Goal: Find specific page/section: Find specific page/section

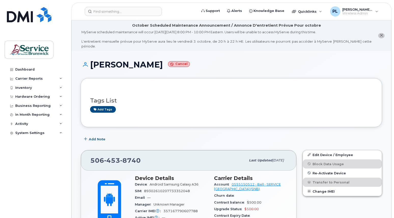
scroll to position [674, 0]
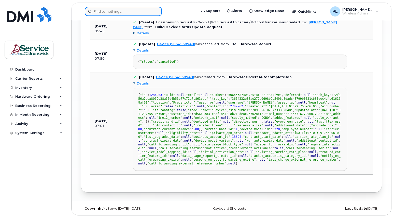
click at [105, 13] on input at bounding box center [123, 11] width 77 height 9
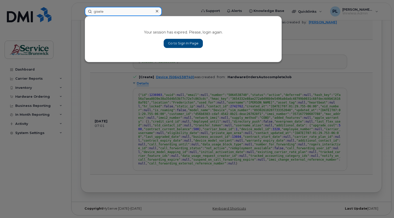
type input "gisele"
click at [167, 43] on link "Go to Sign In Page" at bounding box center [182, 43] width 39 height 9
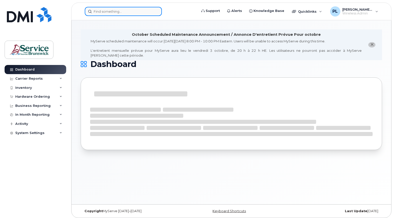
click at [114, 12] on input at bounding box center [123, 11] width 77 height 9
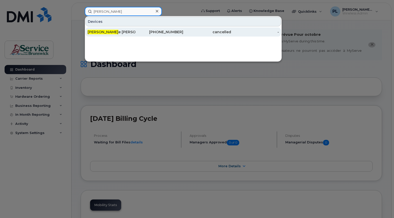
type input "[PERSON_NAME]"
click at [113, 33] on div "Gisel e McIntyre" at bounding box center [111, 31] width 48 height 5
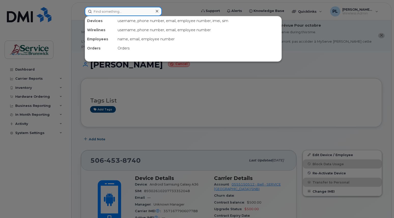
click at [138, 11] on input at bounding box center [123, 11] width 77 height 9
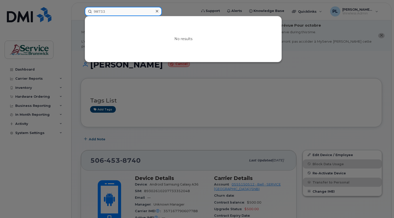
type input "98733"
click at [218, 81] on div at bounding box center [197, 109] width 394 height 218
